Goal: Use online tool/utility: Utilize a website feature to perform a specific function

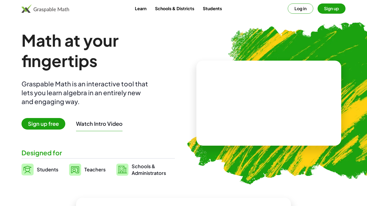
click at [145, 7] on link "Learn" at bounding box center [141, 8] width 20 height 10
click at [333, 8] on button "Sign up" at bounding box center [331, 8] width 28 height 10
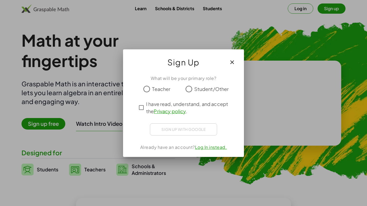
click at [198, 90] on span "Student/Other" at bounding box center [211, 88] width 35 height 7
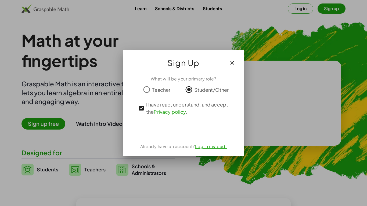
click at [233, 67] on button "button" at bounding box center [232, 62] width 13 height 13
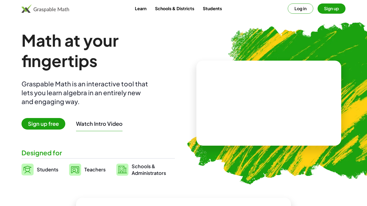
click at [223, 7] on link "Students" at bounding box center [212, 8] width 28 height 10
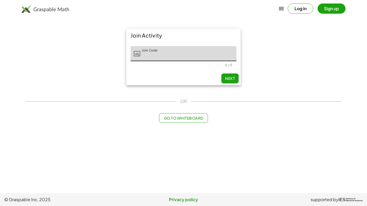
click at [184, 53] on input "Join Code" at bounding box center [188, 53] width 96 height 15
click at [181, 123] on button "Go to Whiteboard" at bounding box center [183, 118] width 49 height 10
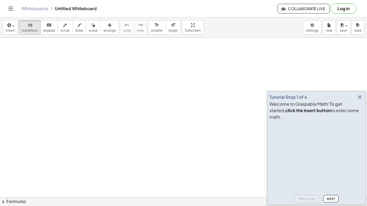
click at [360, 100] on icon "button" at bounding box center [359, 97] width 6 height 6
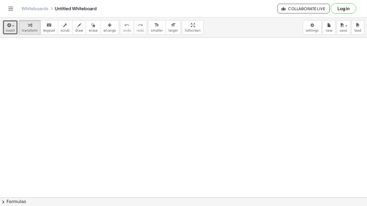
click at [13, 23] on div "button" at bounding box center [10, 25] width 9 height 6
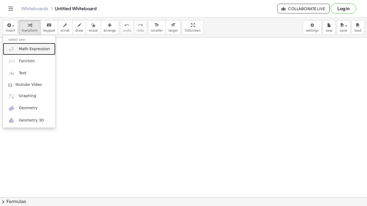
click at [39, 53] on link "Math Expression" at bounding box center [29, 49] width 52 height 12
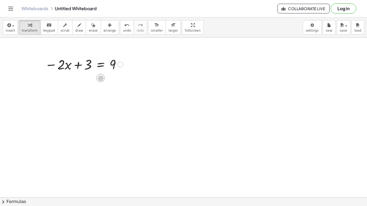
click at [99, 78] on icon at bounding box center [101, 78] width 6 height 6
drag, startPoint x: 80, startPoint y: 80, endPoint x: 166, endPoint y: 123, distance: 96.1
click at [104, 82] on div at bounding box center [102, 78] width 4 height 10
click at [102, 80] on icon at bounding box center [100, 78] width 5 height 5
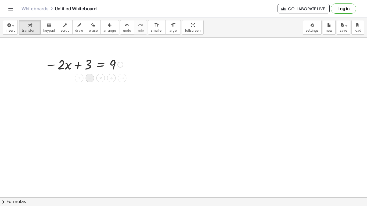
click at [93, 81] on div "−" at bounding box center [89, 78] width 9 height 9
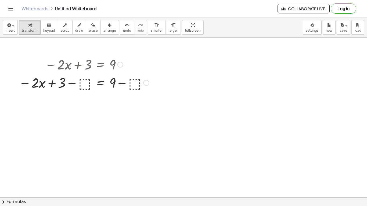
click at [84, 81] on div at bounding box center [83, 82] width 135 height 18
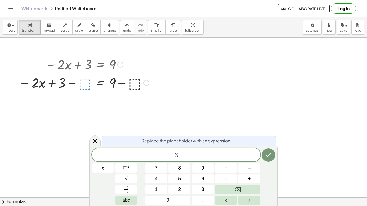
scroll to position [3, 0]
click at [114, 164] on div at bounding box center [103, 168] width 22 height 9
click at [273, 159] on button "Done" at bounding box center [268, 155] width 13 height 13
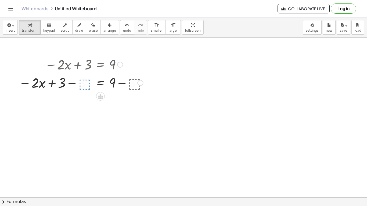
scroll to position [0, 0]
click at [91, 85] on div at bounding box center [84, 82] width 124 height 18
click at [128, 84] on div at bounding box center [95, 82] width 106 height 18
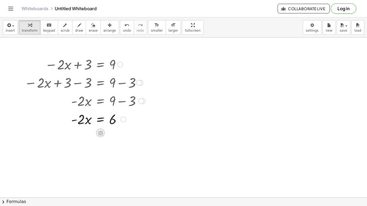
click at [102, 132] on icon at bounding box center [100, 133] width 5 height 5
click at [108, 133] on div "÷" at bounding box center [111, 133] width 9 height 9
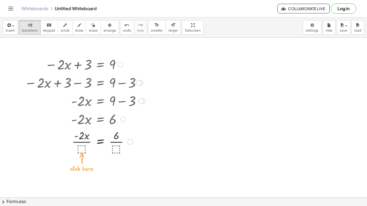
click at [88, 147] on div at bounding box center [85, 141] width 126 height 27
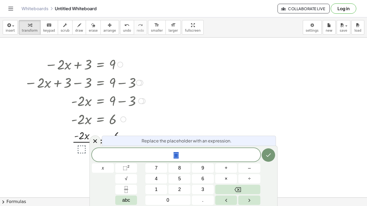
scroll to position [3, 0]
click at [267, 155] on icon "Done" at bounding box center [268, 155] width 6 height 6
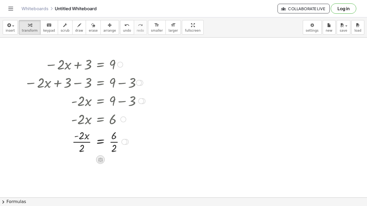
click at [101, 161] on icon at bounding box center [100, 160] width 5 height 5
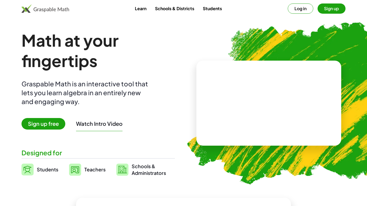
click at [223, 11] on link "Students" at bounding box center [212, 8] width 28 height 10
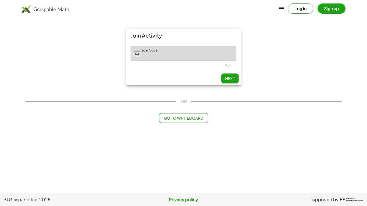
click at [191, 120] on span "Go to Whiteboard" at bounding box center [183, 118] width 39 height 5
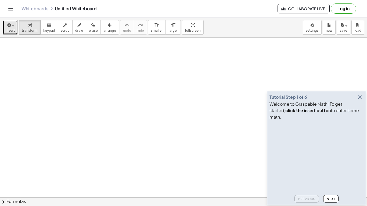
click at [12, 31] on span "insert" at bounding box center [10, 31] width 9 height 4
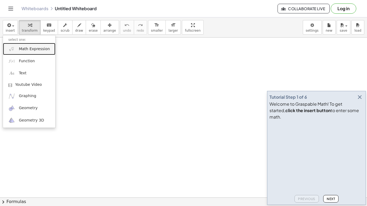
click at [32, 53] on link "Math Expression" at bounding box center [29, 49] width 52 height 12
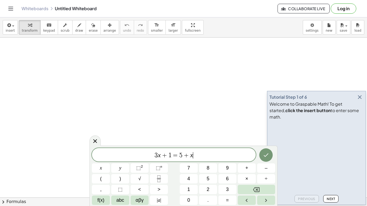
scroll to position [0, 0]
click at [266, 157] on icon "Done" at bounding box center [266, 155] width 6 height 6
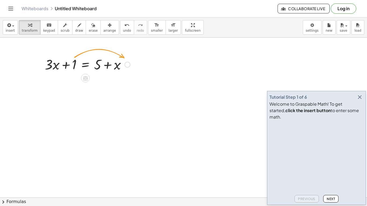
click at [74, 68] on div at bounding box center [87, 64] width 91 height 18
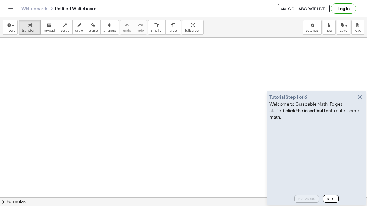
click at [357, 100] on button "button" at bounding box center [360, 97] width 8 height 8
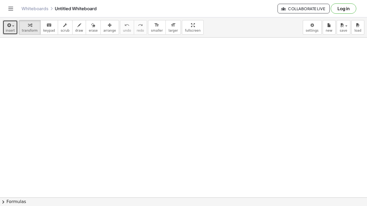
click at [5, 32] on button "insert" at bounding box center [10, 27] width 15 height 15
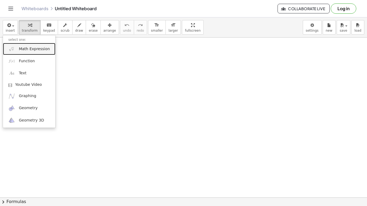
click at [17, 50] on link "Math Expression" at bounding box center [29, 49] width 52 height 12
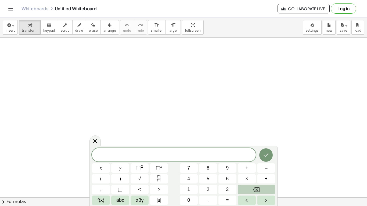
click at [254, 192] on icon "Backspace" at bounding box center [256, 190] width 6 height 6
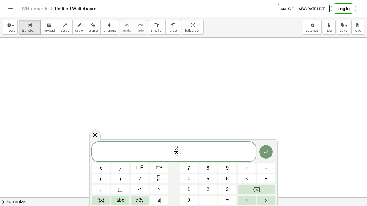
click at [184, 149] on span "− 2 2 ​ ​" at bounding box center [174, 152] width 164 height 14
click at [270, 153] on button "Done" at bounding box center [265, 151] width 13 height 13
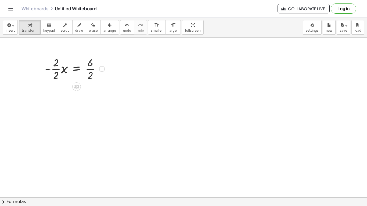
click at [92, 75] on div at bounding box center [74, 68] width 65 height 27
click at [58, 68] on div at bounding box center [74, 68] width 65 height 27
click at [60, 105] on div at bounding box center [74, 95] width 65 height 27
click at [61, 97] on div at bounding box center [74, 95] width 65 height 18
click at [64, 114] on div at bounding box center [74, 113] width 65 height 18
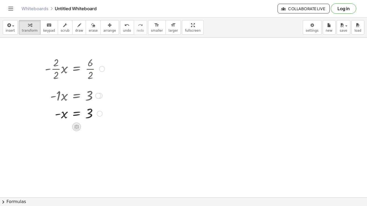
click at [74, 126] on icon at bounding box center [77, 127] width 6 height 6
click at [75, 127] on span "×" at bounding box center [76, 127] width 3 height 8
click at [63, 136] on div at bounding box center [78, 131] width 80 height 18
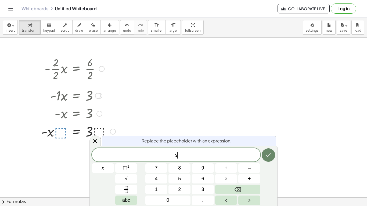
click at [269, 156] on icon "Done" at bounding box center [268, 155] width 6 height 6
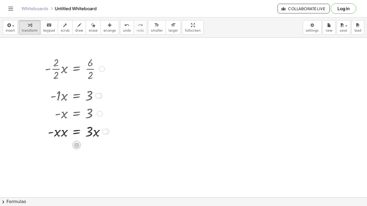
click at [78, 144] on icon at bounding box center [76, 145] width 5 height 5
click at [94, 134] on div at bounding box center [77, 131] width 70 height 18
click at [65, 132] on div at bounding box center [77, 131] width 70 height 18
click at [63, 152] on div at bounding box center [77, 149] width 70 height 18
click at [123, 31] on span "undo" at bounding box center [127, 31] width 8 height 4
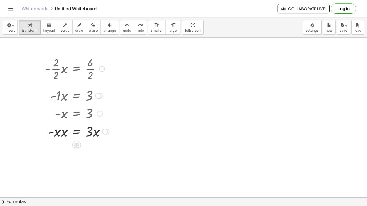
click at [63, 134] on div at bounding box center [77, 131] width 70 height 18
click at [123, 31] on span "undo" at bounding box center [127, 31] width 8 height 4
click at [123, 32] on span "undo" at bounding box center [127, 31] width 8 height 4
click at [123, 28] on button "undo undo" at bounding box center [127, 27] width 14 height 15
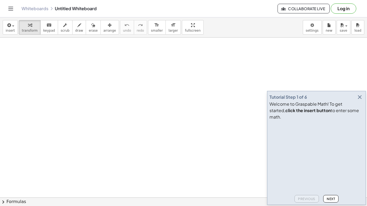
click at [357, 100] on icon "button" at bounding box center [359, 97] width 6 height 6
